Goal: Task Accomplishment & Management: Manage account settings

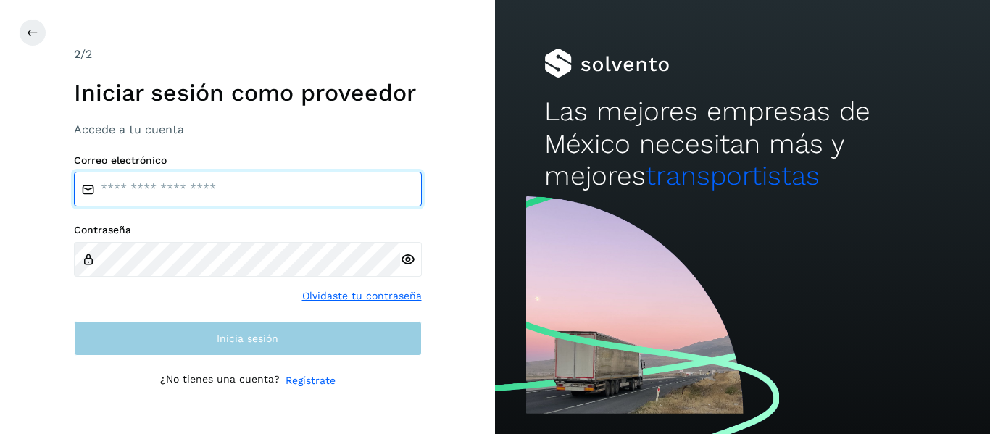
type input "**********"
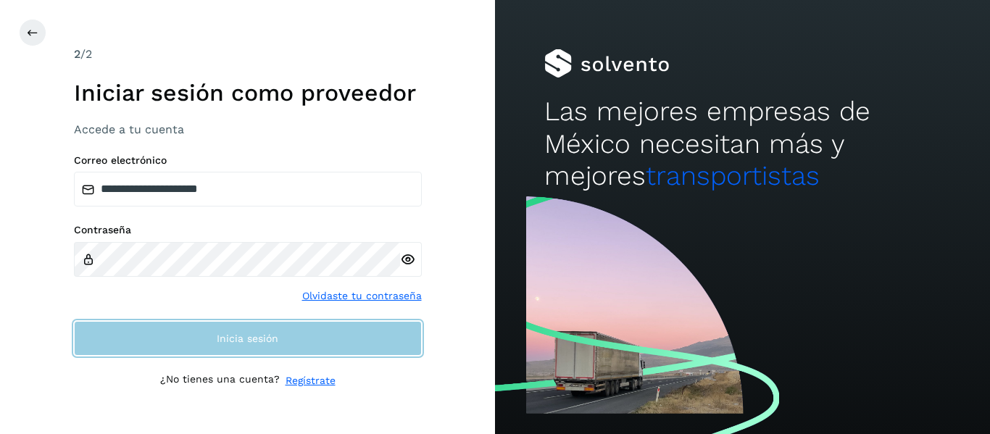
click at [305, 327] on button "Inicia sesión" at bounding box center [248, 338] width 348 height 35
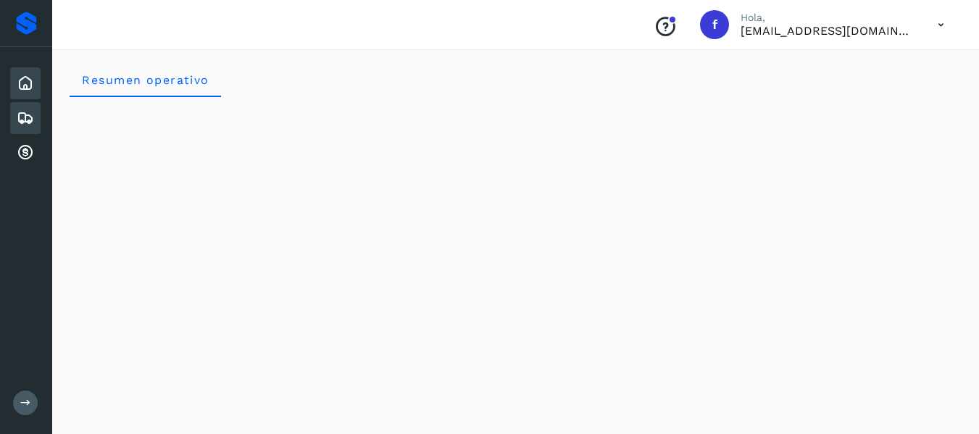
click at [33, 119] on icon at bounding box center [25, 117] width 17 height 17
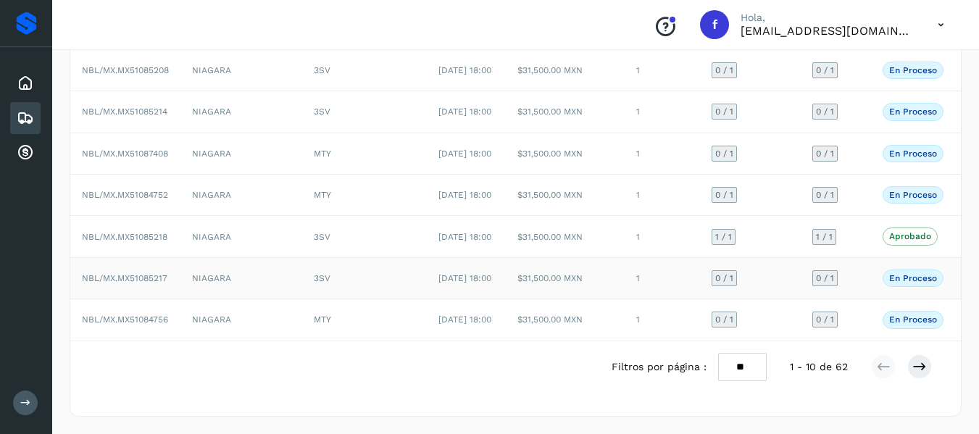
scroll to position [357, 0]
click at [923, 369] on icon at bounding box center [920, 367] width 14 height 14
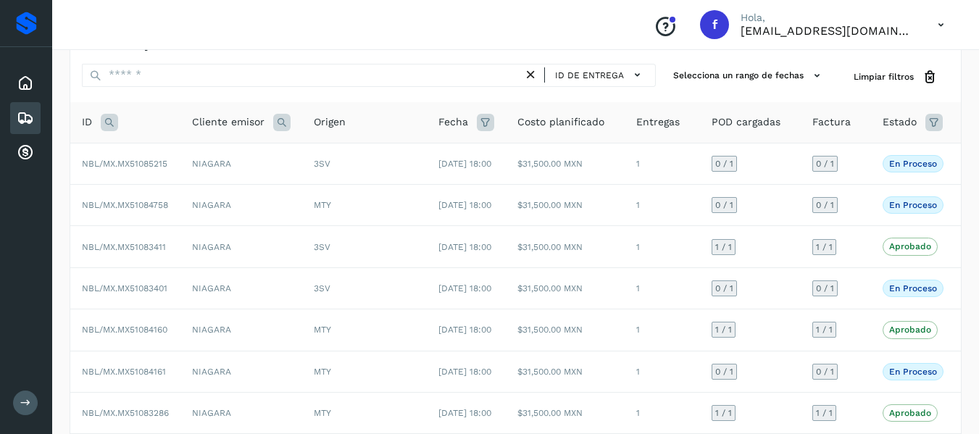
scroll to position [0, 0]
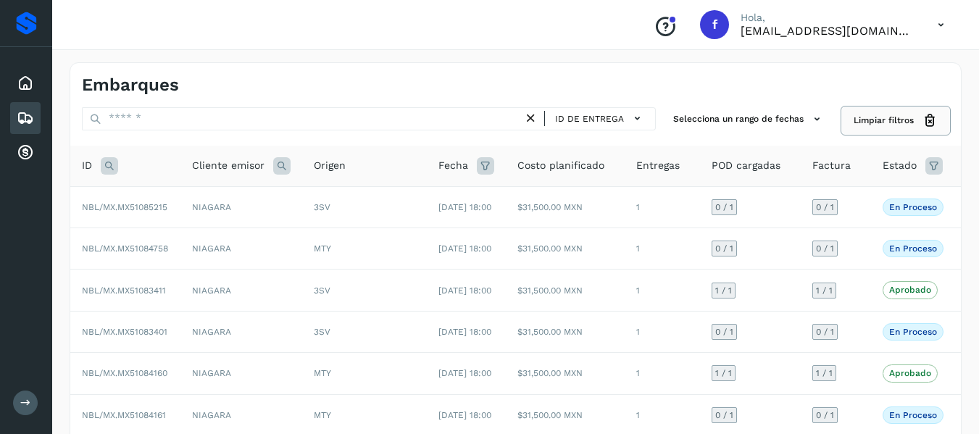
click at [907, 125] on span "Limpiar filtros" at bounding box center [884, 120] width 60 height 13
click at [921, 116] on button "Limpiar filtros" at bounding box center [895, 120] width 107 height 27
click at [913, 162] on span "Estado" at bounding box center [900, 165] width 34 height 15
click at [928, 165] on icon at bounding box center [934, 165] width 17 height 17
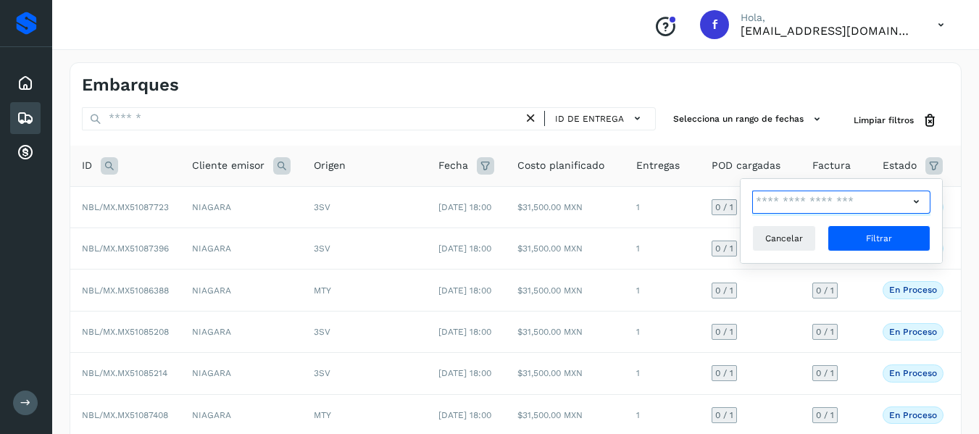
click at [811, 205] on input "text" at bounding box center [830, 202] width 157 height 23
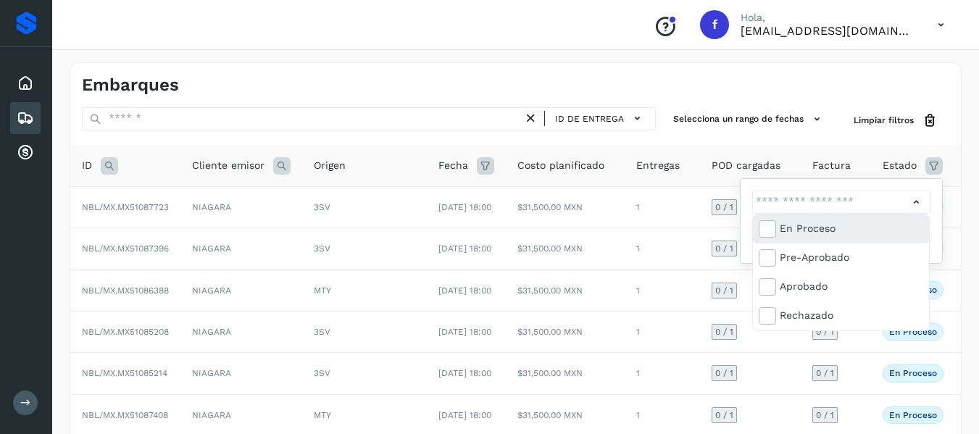
click at [815, 230] on div "En proceso" at bounding box center [852, 228] width 144 height 16
type input "**********"
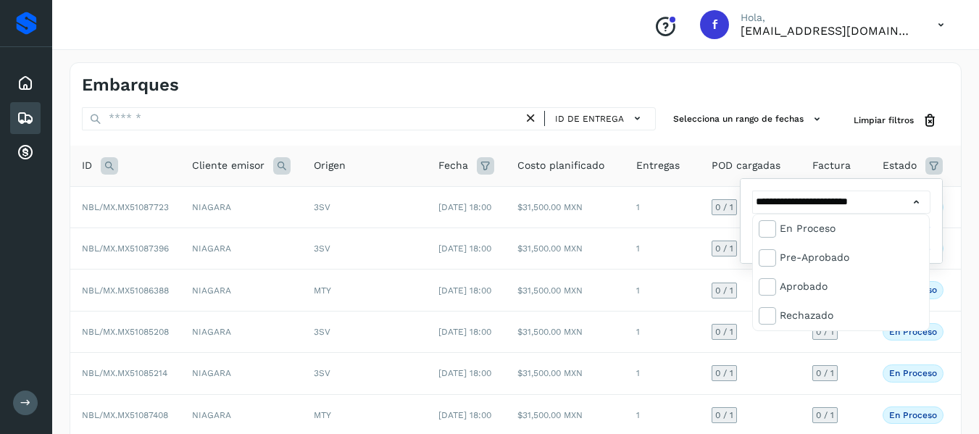
click at [906, 191] on div at bounding box center [489, 217] width 979 height 434
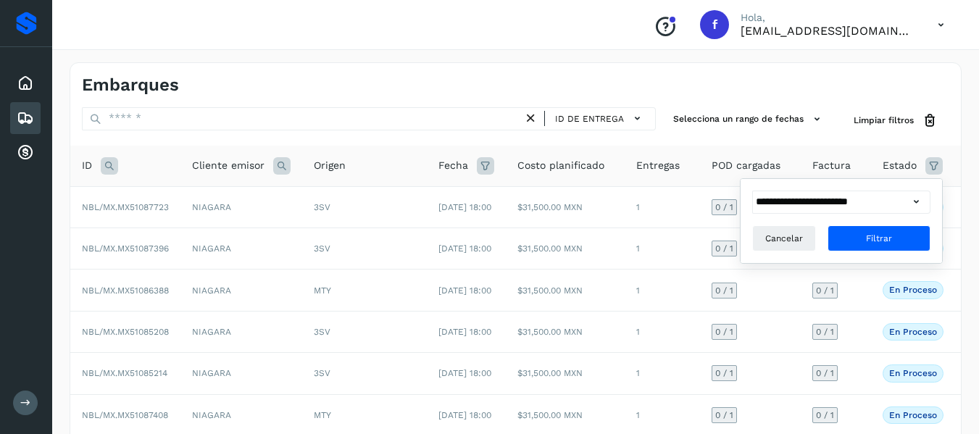
click at [920, 194] on div at bounding box center [489, 217] width 979 height 434
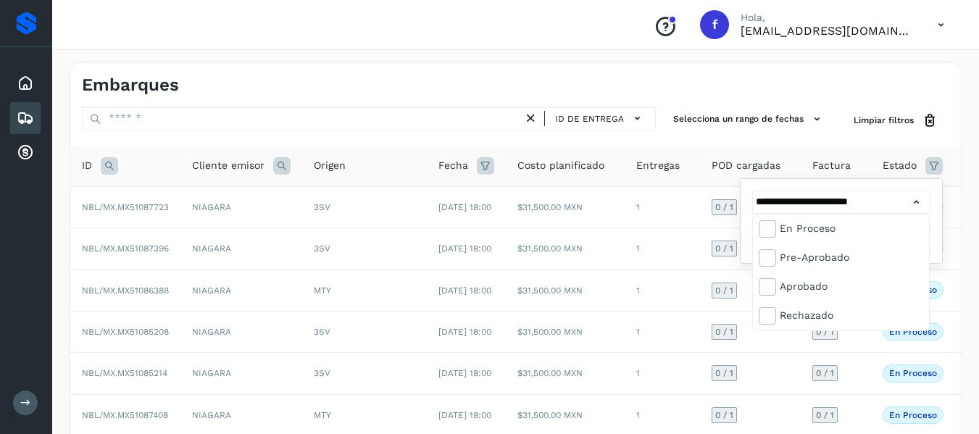
click at [915, 199] on div at bounding box center [489, 217] width 979 height 434
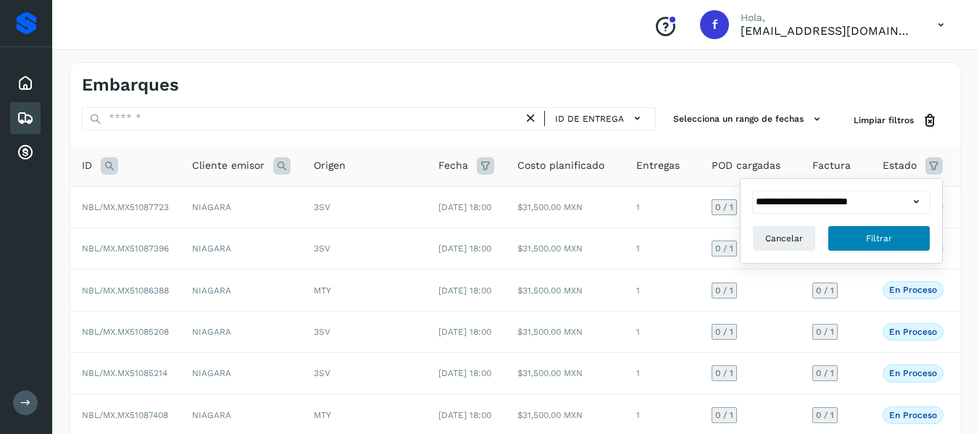
click at [900, 228] on button "Filtrar" at bounding box center [879, 238] width 103 height 26
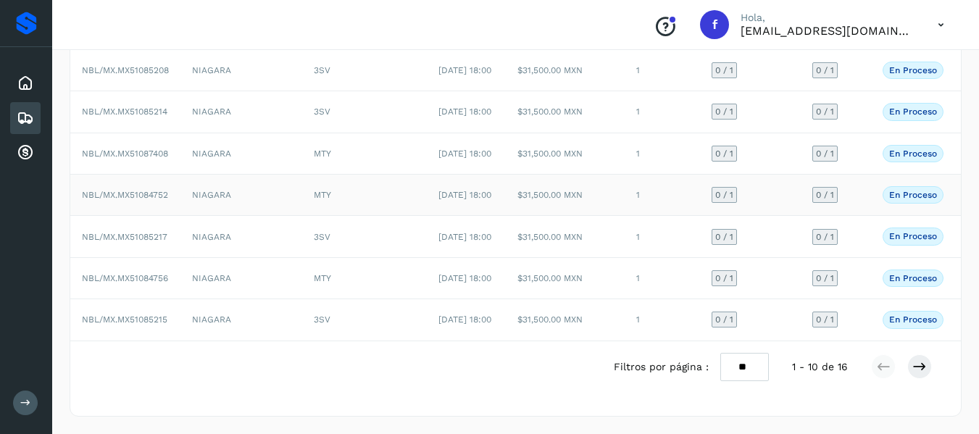
scroll to position [362, 0]
click at [923, 374] on icon at bounding box center [920, 367] width 14 height 14
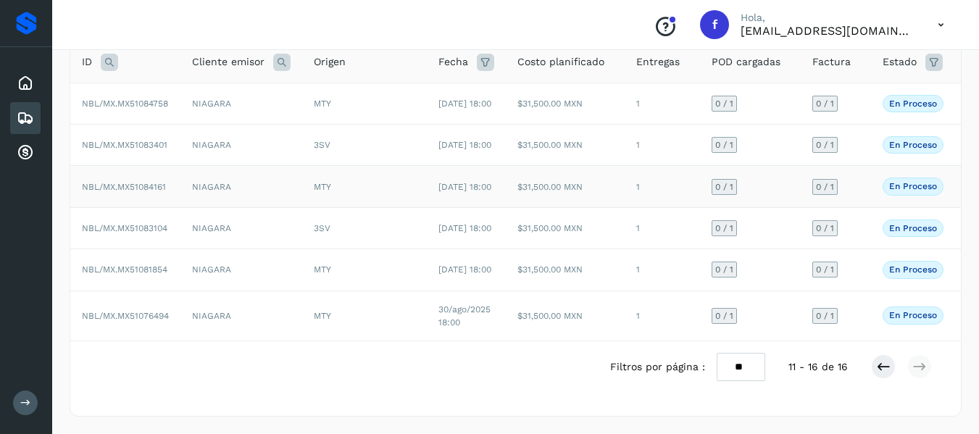
scroll to position [212, 0]
click at [162, 265] on span "NBL/MX.MX51081854" at bounding box center [125, 270] width 86 height 10
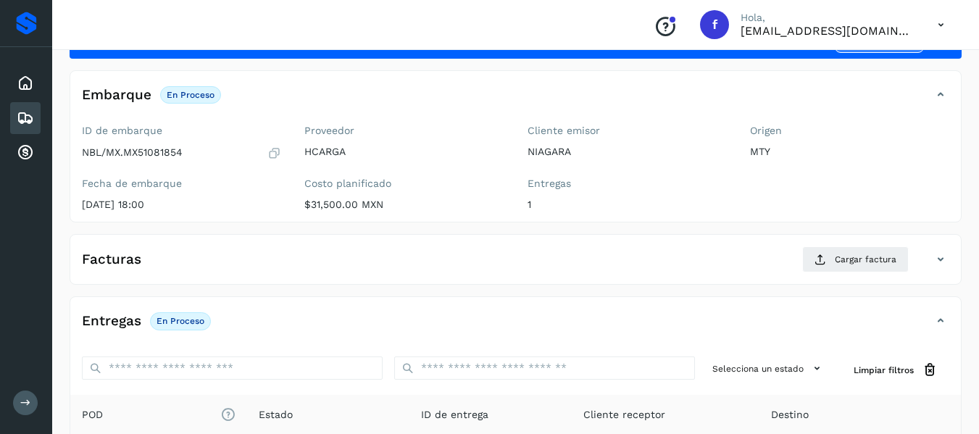
scroll to position [38, 0]
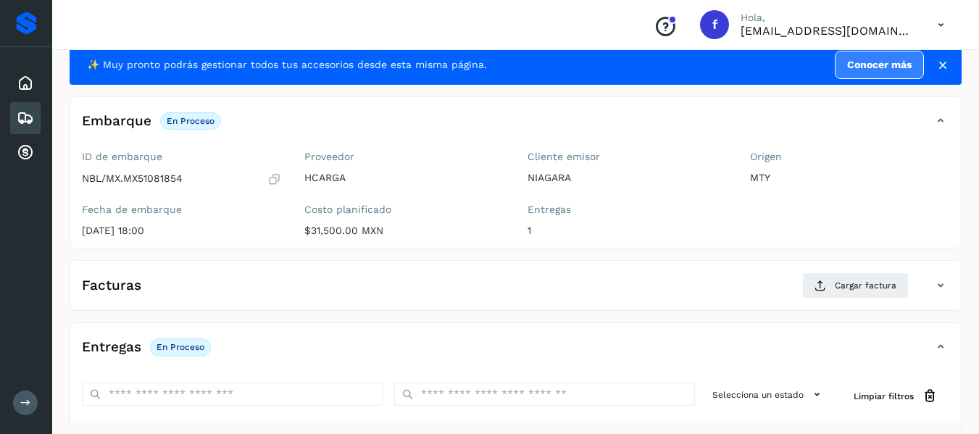
click at [134, 174] on p "NBL/MX.MX51081854" at bounding box center [132, 179] width 101 height 12
drag, startPoint x: 125, startPoint y: 178, endPoint x: 183, endPoint y: 177, distance: 58.0
click at [183, 177] on p "NBL/MX.MX51081854" at bounding box center [132, 179] width 101 height 12
copy p "MX51081854"
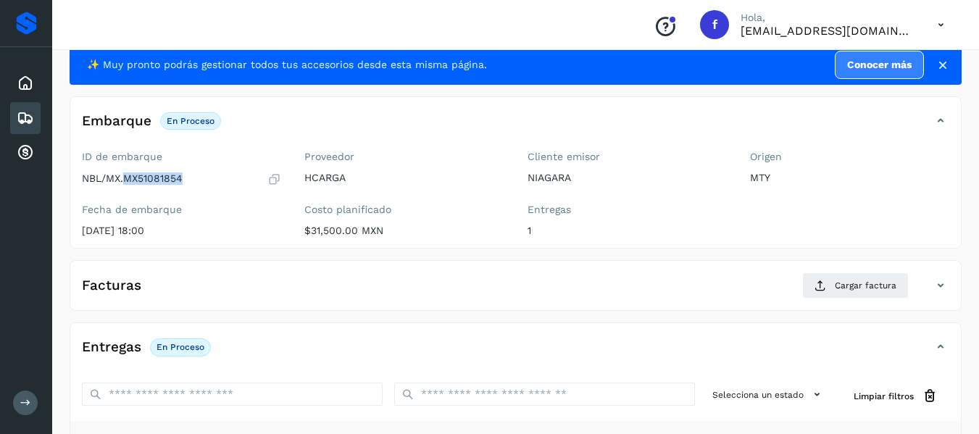
scroll to position [111, 0]
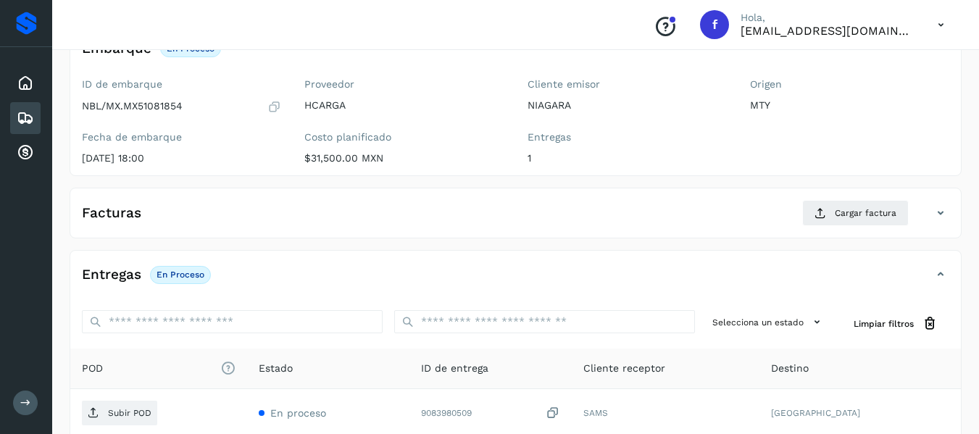
click at [278, 155] on p "[DATE] 18:00" at bounding box center [181, 158] width 199 height 12
click at [151, 144] on div "Fecha de embarque [DATE] 18:00" at bounding box center [181, 147] width 199 height 33
drag, startPoint x: 127, startPoint y: 108, endPoint x: 155, endPoint y: 102, distance: 28.9
click at [187, 106] on div "NBL/MX.MX51081854" at bounding box center [181, 106] width 199 height 14
copy p "MX51081854"
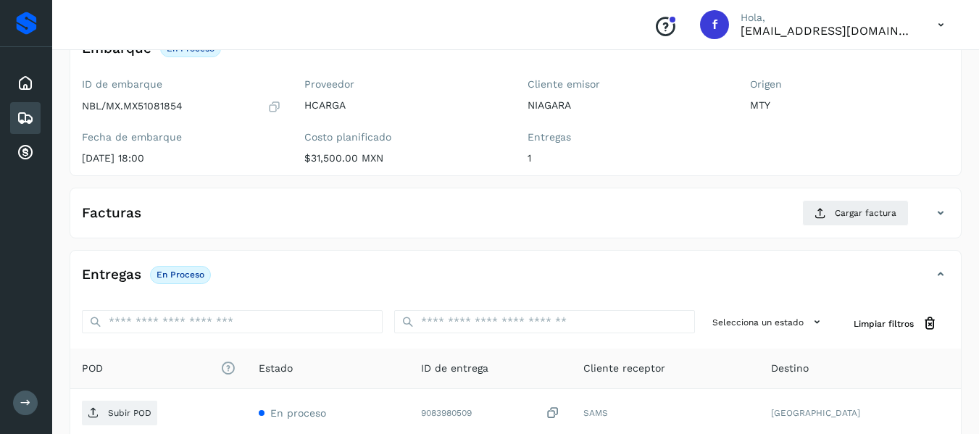
click at [227, 227] on div "Facturas Cargar factura" at bounding box center [515, 219] width 891 height 38
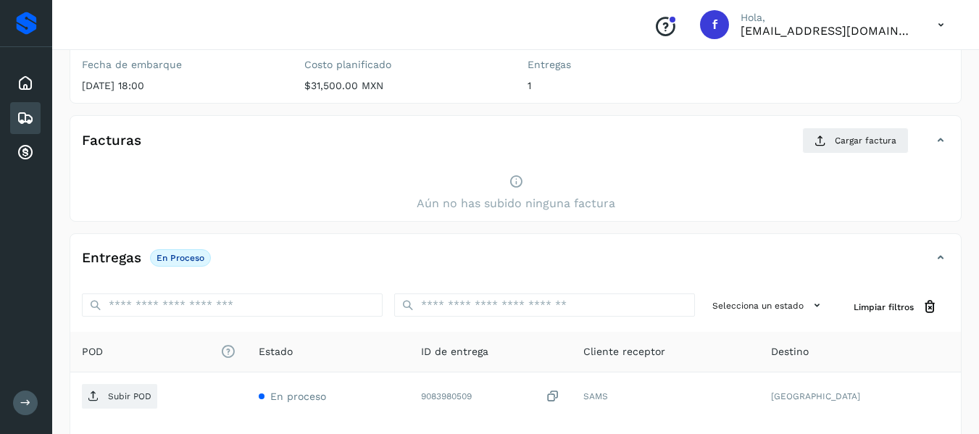
scroll to position [167, 0]
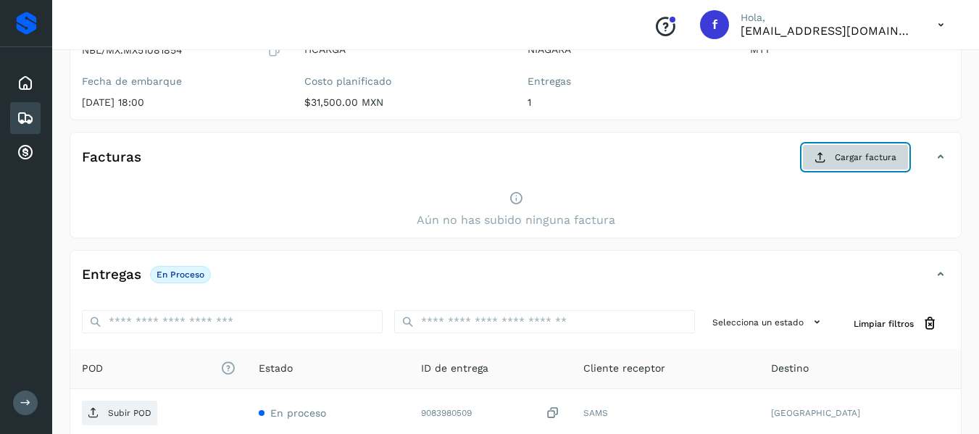
click at [860, 145] on button "Cargar factura" at bounding box center [855, 157] width 107 height 26
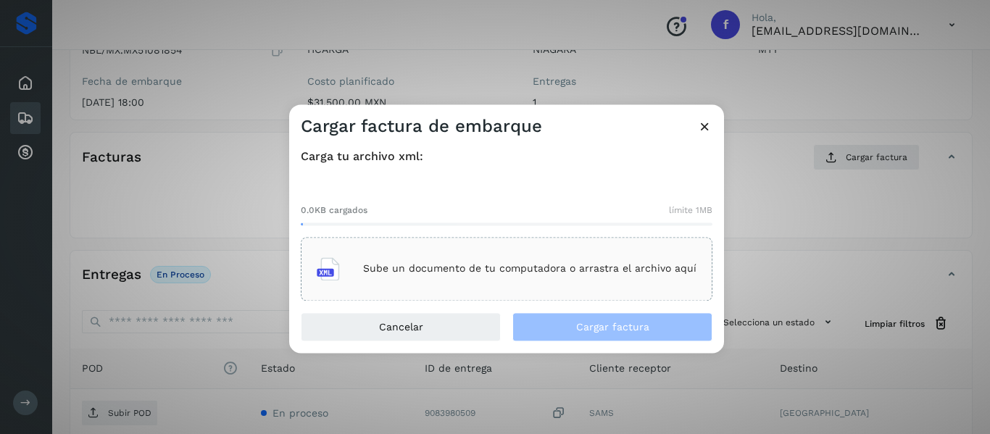
click at [331, 271] on icon at bounding box center [328, 268] width 23 height 23
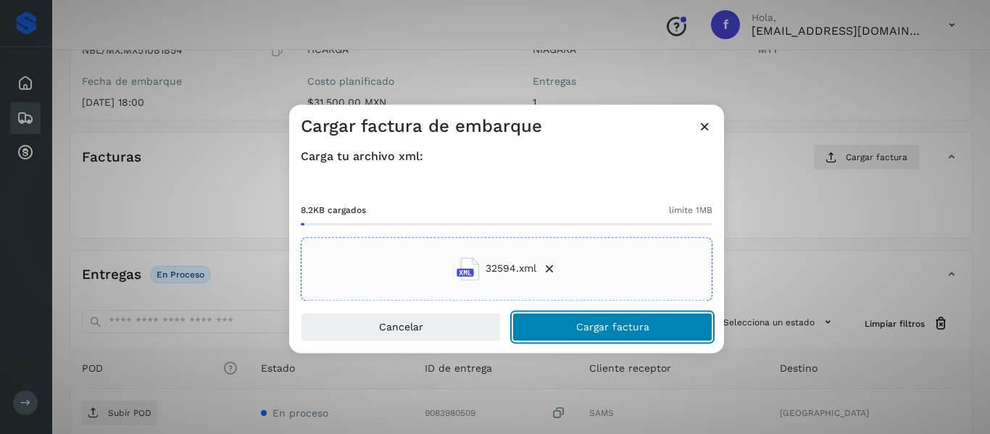
click at [570, 325] on button "Cargar factura" at bounding box center [612, 326] width 200 height 29
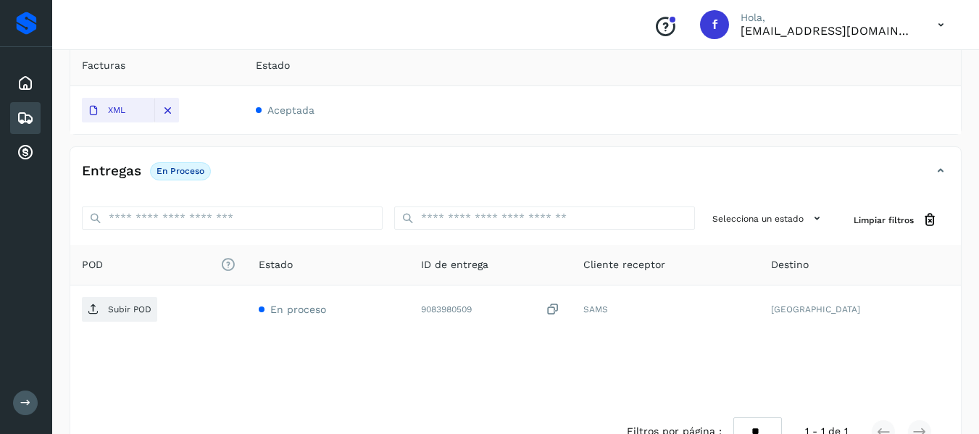
scroll to position [312, 0]
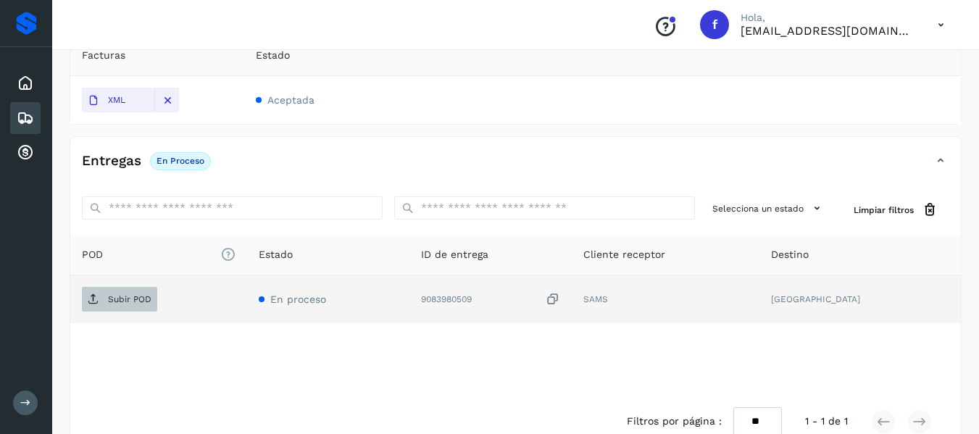
click at [128, 309] on span "Subir POD" at bounding box center [119, 299] width 75 height 23
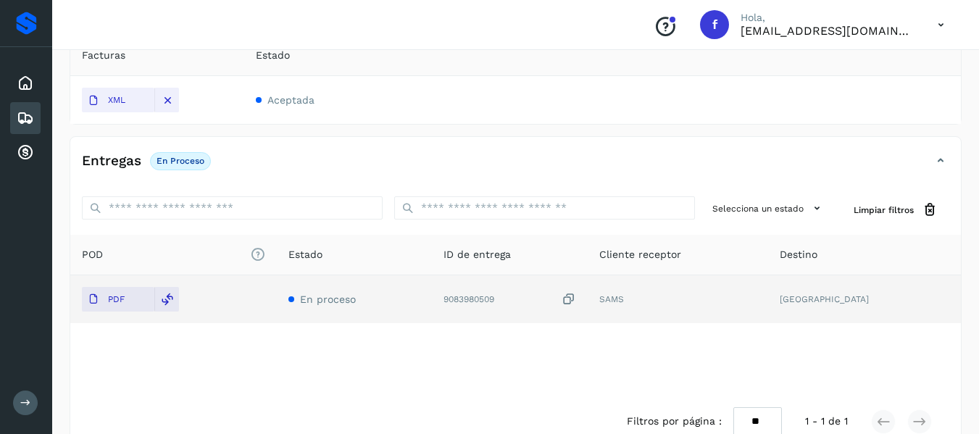
click at [29, 125] on icon at bounding box center [25, 117] width 17 height 17
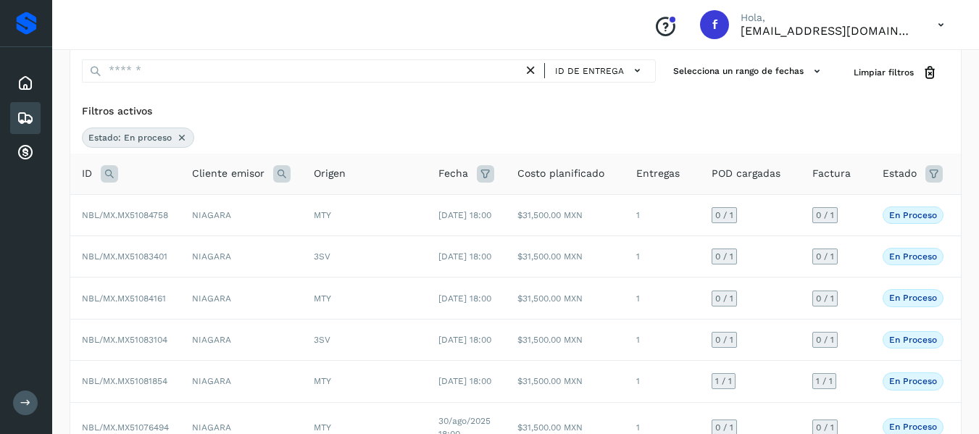
scroll to position [72, 0]
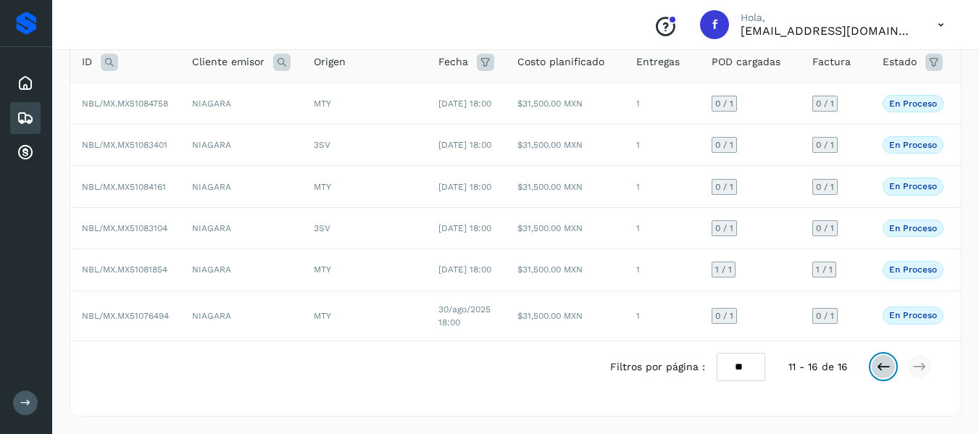
click at [884, 367] on icon at bounding box center [883, 367] width 14 height 14
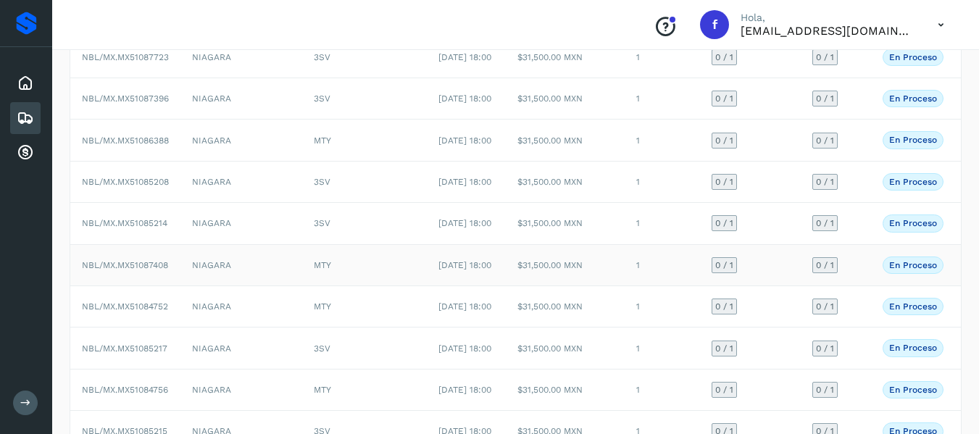
scroll to position [212, 0]
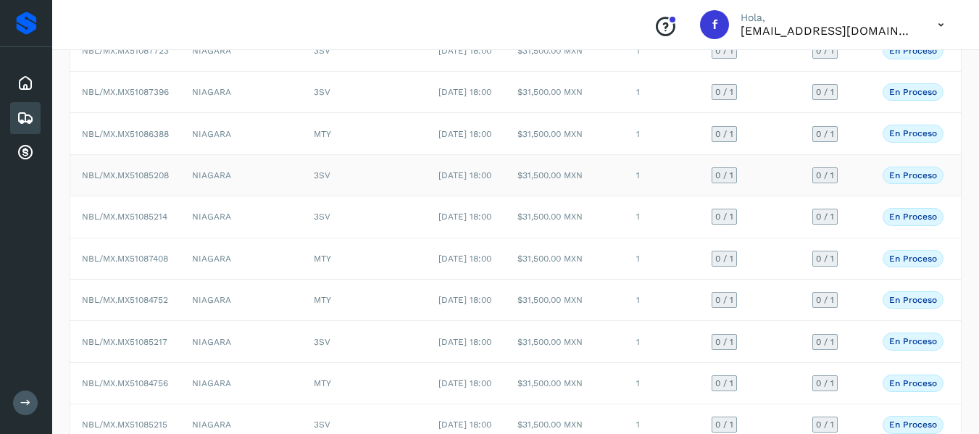
click at [165, 180] on span "NBL/MX.MX51085208" at bounding box center [125, 175] width 87 height 10
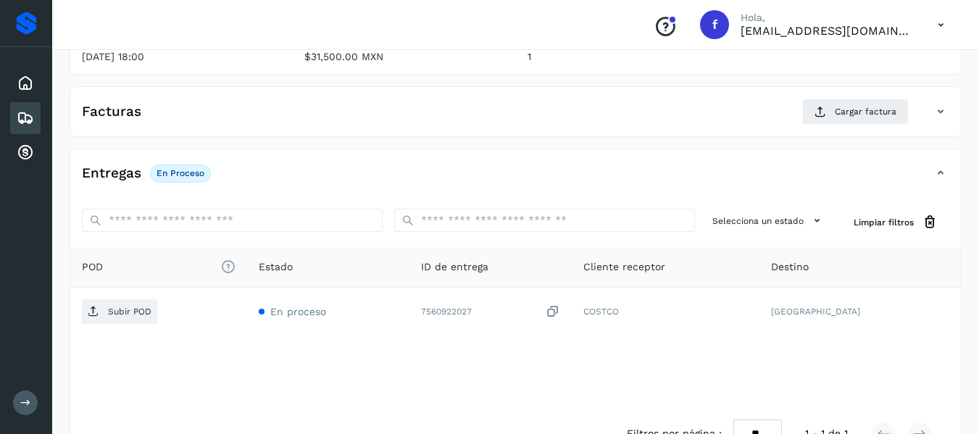
click at [333, 177] on div "Entregas En proceso" at bounding box center [501, 173] width 862 height 25
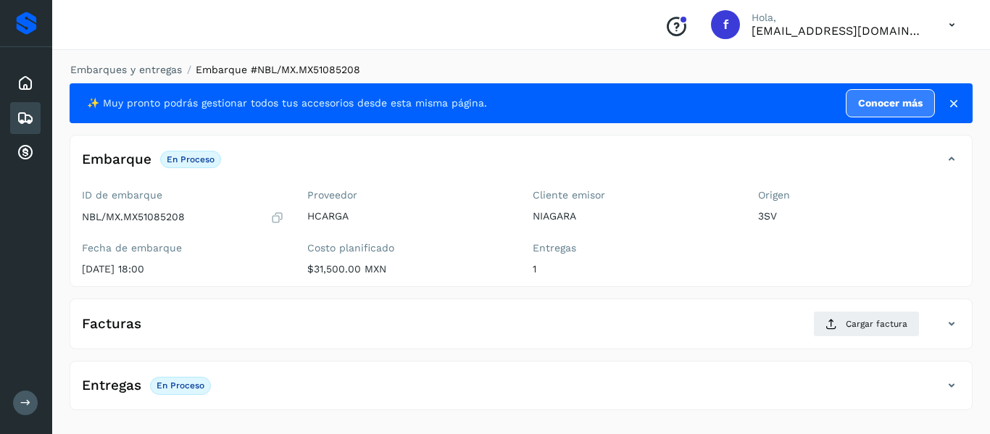
click at [844, 20] on p "Hola," at bounding box center [839, 18] width 174 height 12
